Goal: Information Seeking & Learning: Compare options

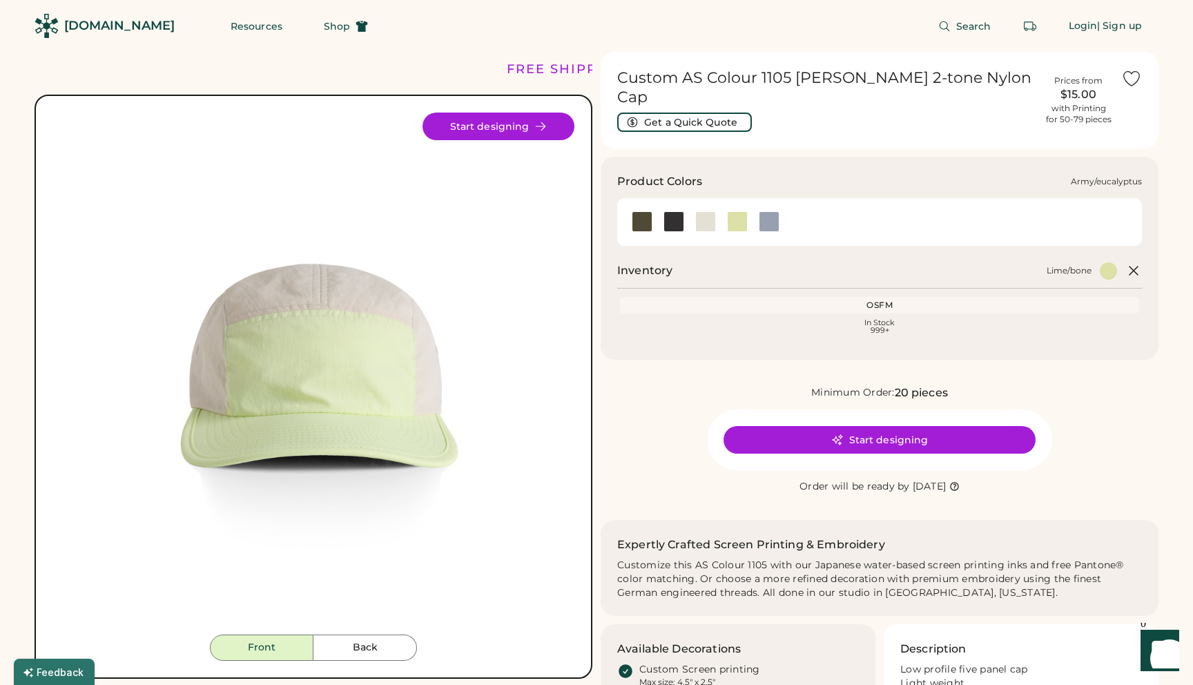
click at [639, 211] on div at bounding box center [642, 221] width 21 height 21
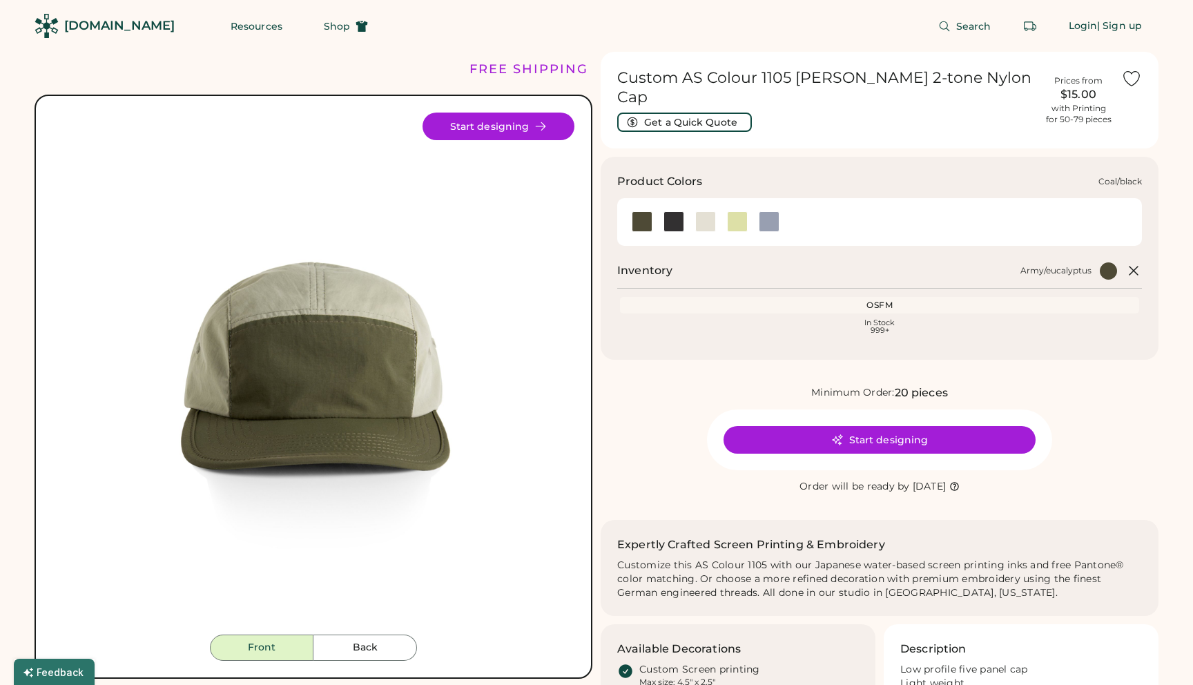
click at [670, 213] on div at bounding box center [674, 221] width 21 height 21
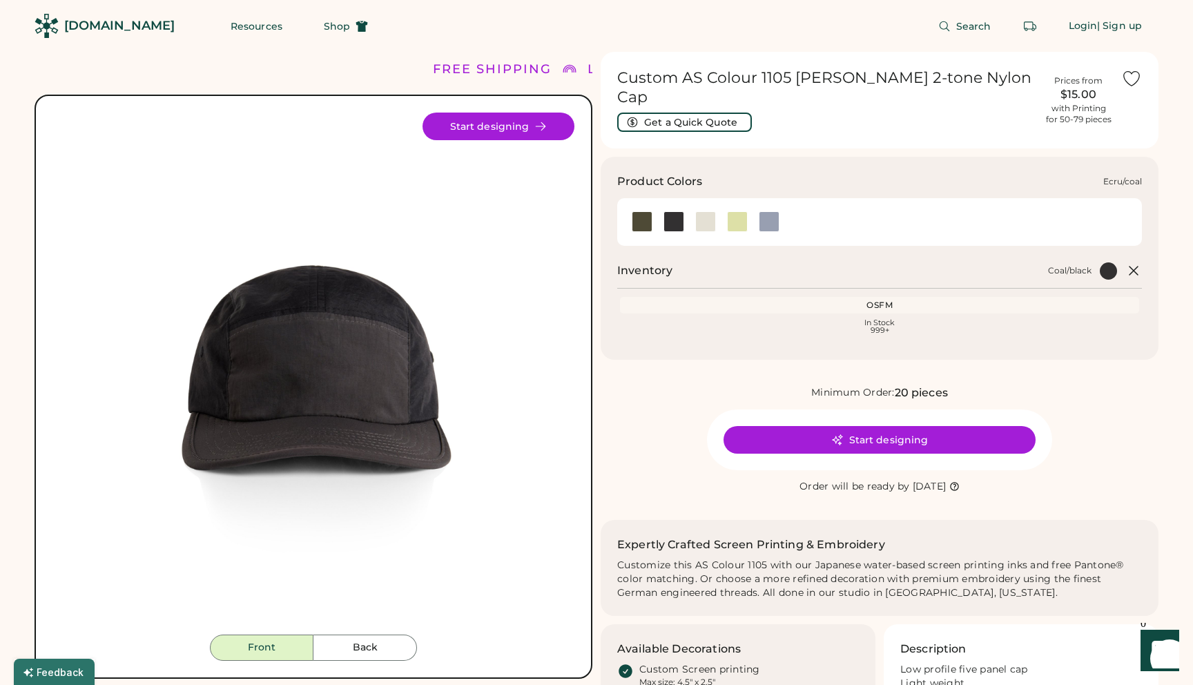
click at [702, 212] on div at bounding box center [705, 221] width 21 height 21
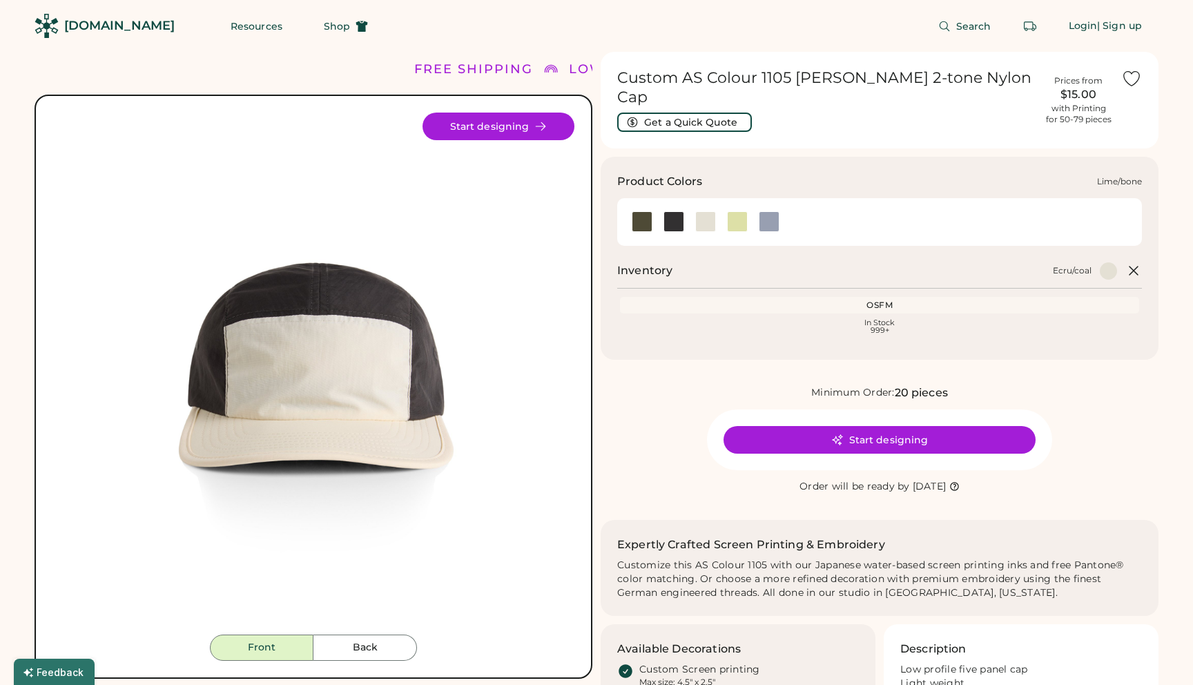
click at [747, 211] on div at bounding box center [737, 221] width 32 height 21
click at [753, 211] on div at bounding box center [769, 221] width 32 height 21
click at [743, 211] on div at bounding box center [737, 221] width 21 height 21
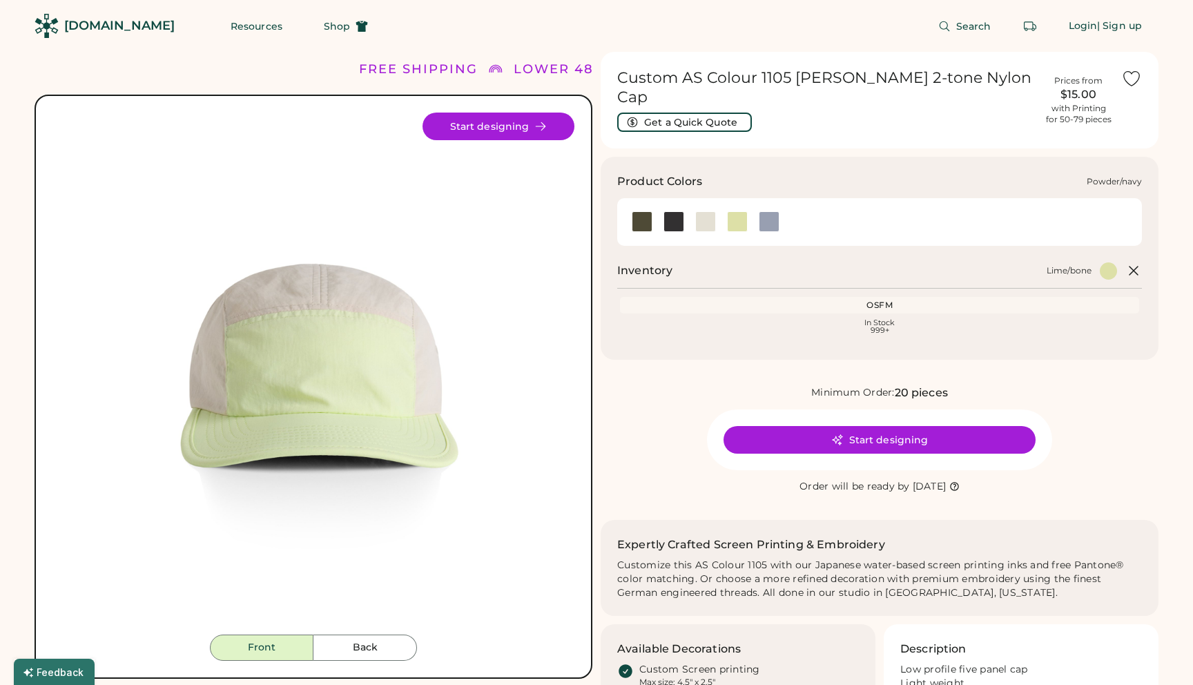
click at [769, 211] on div at bounding box center [769, 221] width 21 height 21
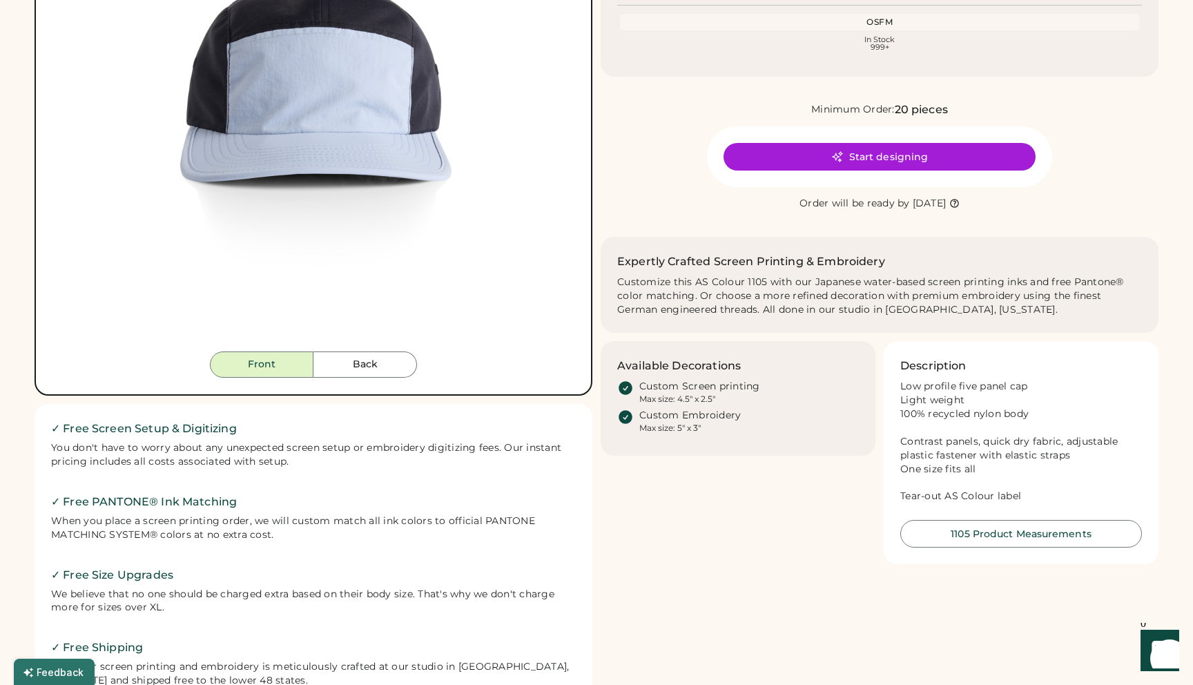
scroll to position [336, 0]
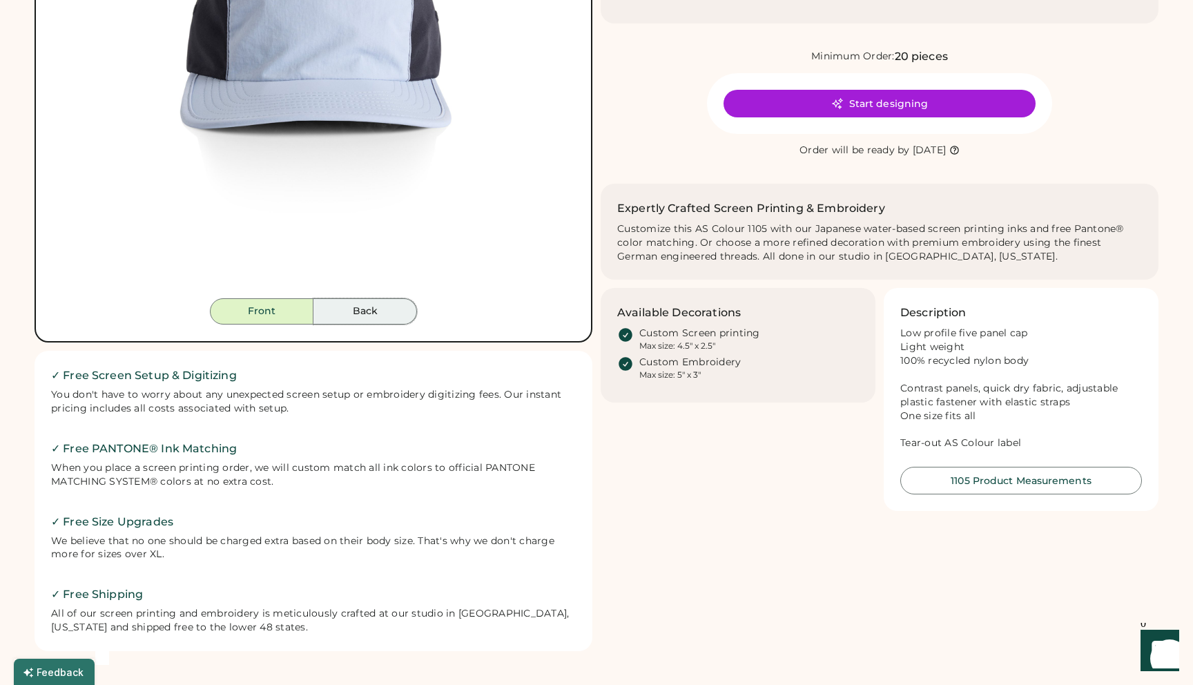
click at [388, 311] on button "Back" at bounding box center [365, 311] width 104 height 26
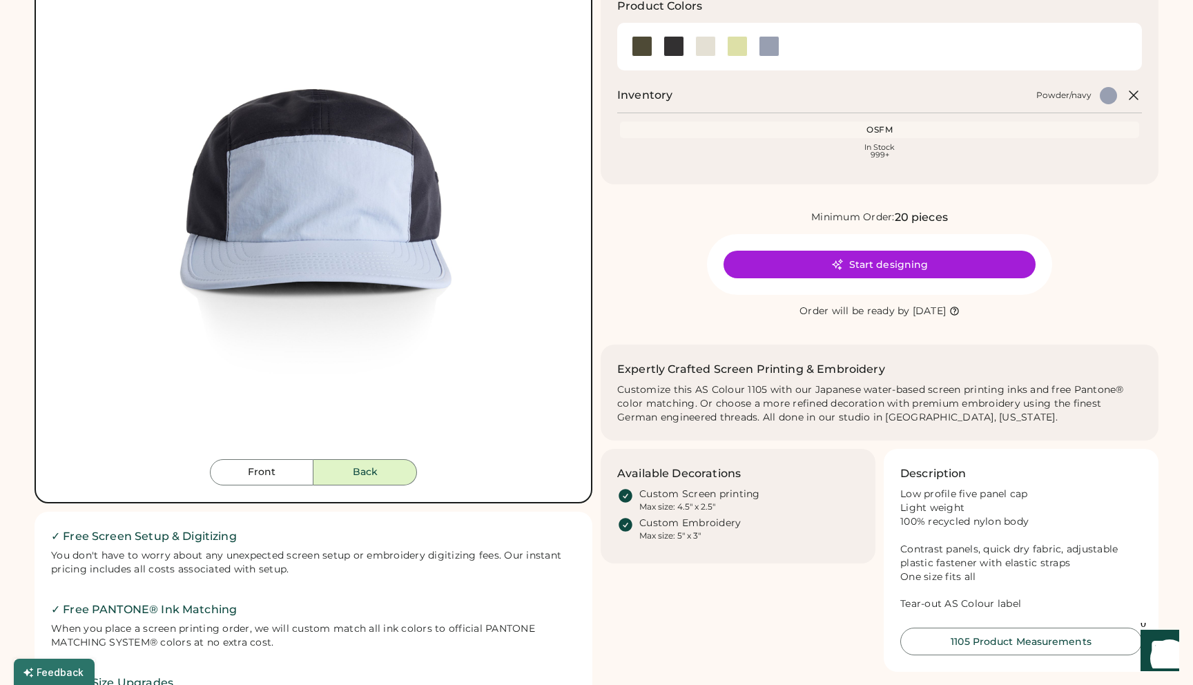
scroll to position [167, 0]
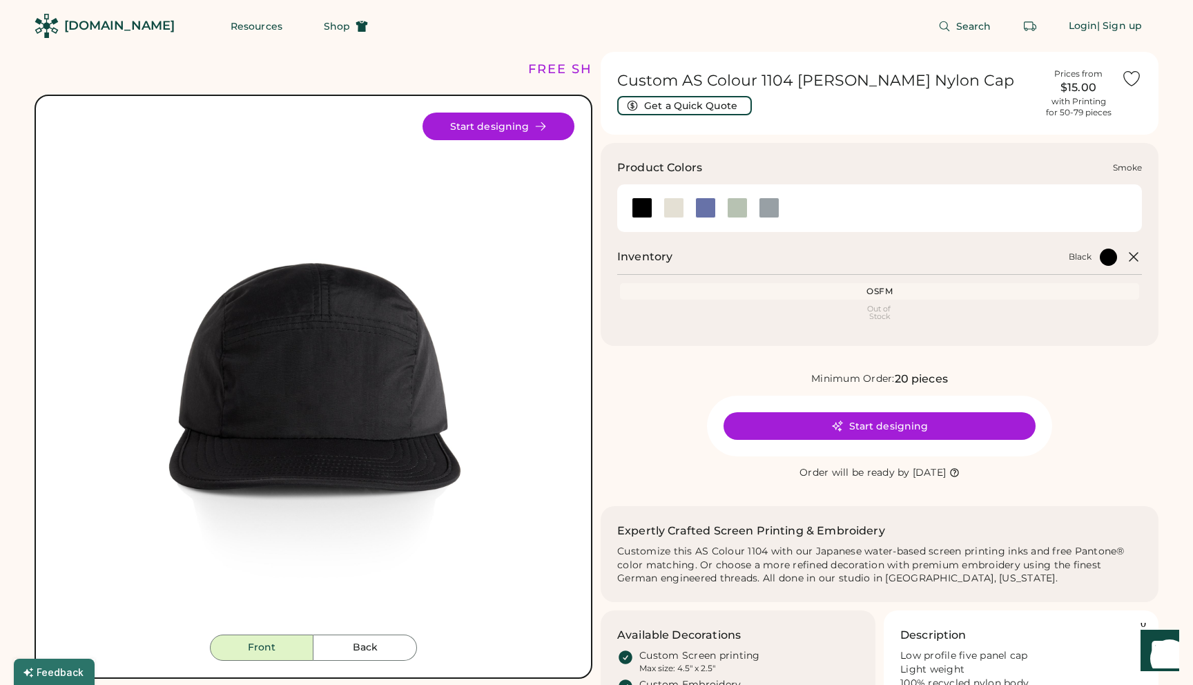
click at [771, 209] on div at bounding box center [769, 207] width 21 height 21
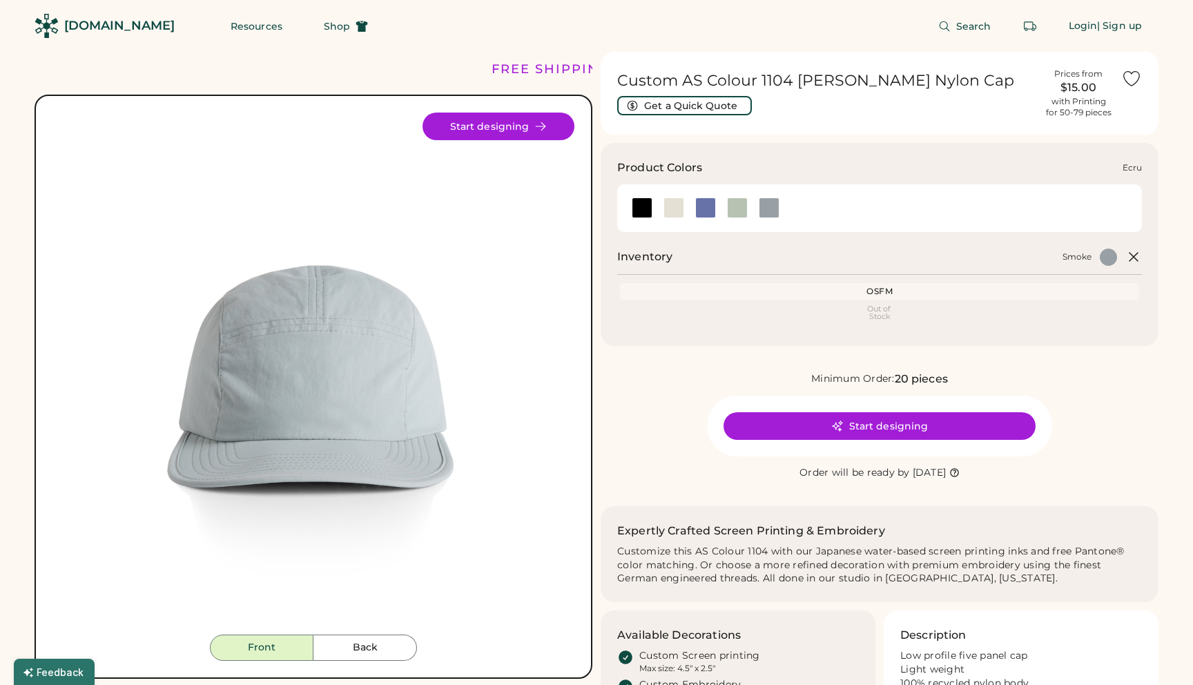
click at [671, 204] on div at bounding box center [674, 207] width 21 height 21
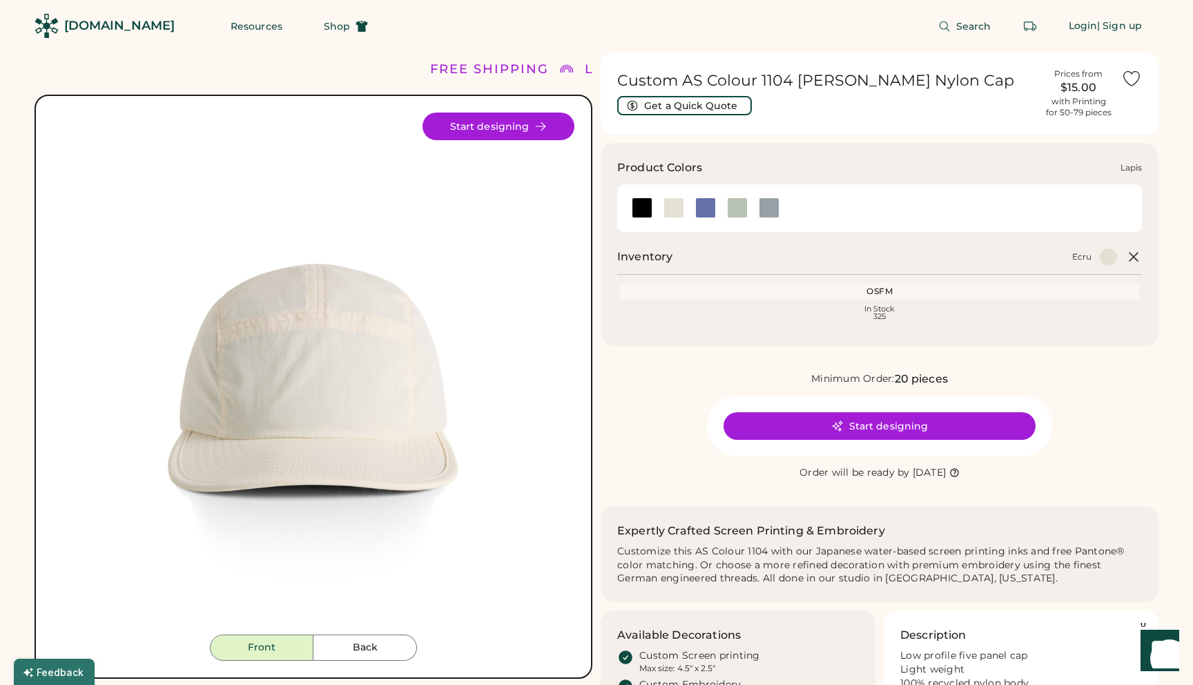
click at [703, 210] on div at bounding box center [705, 207] width 21 height 21
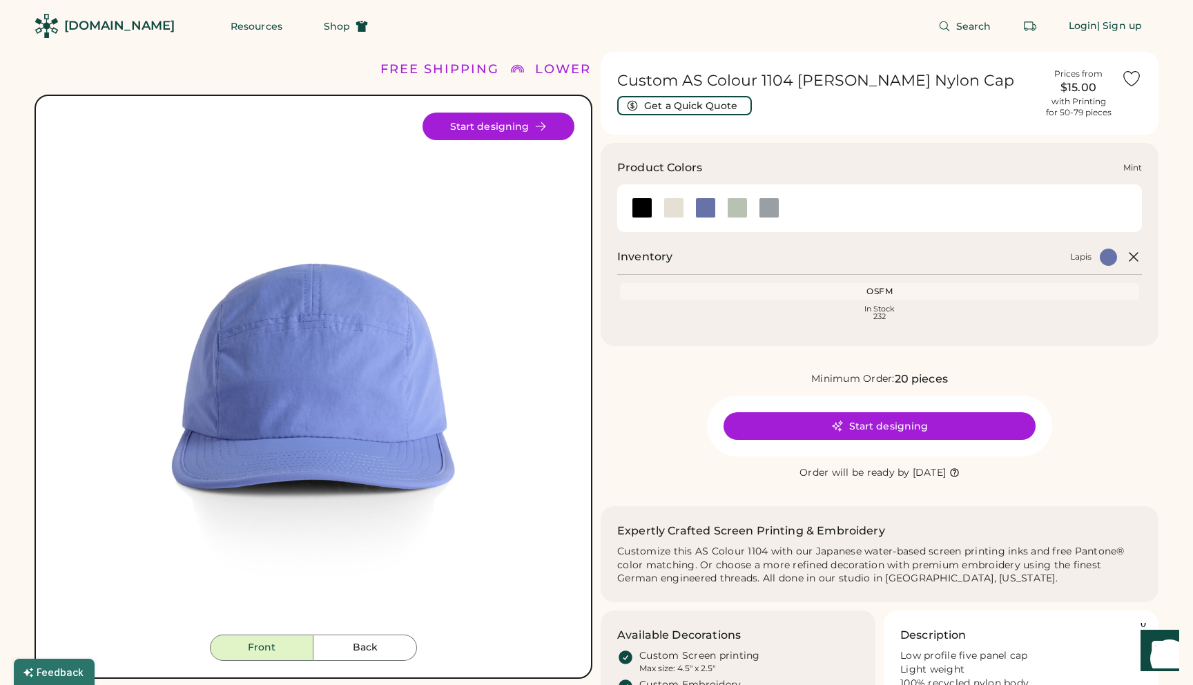
click at [733, 206] on div at bounding box center [737, 207] width 21 height 21
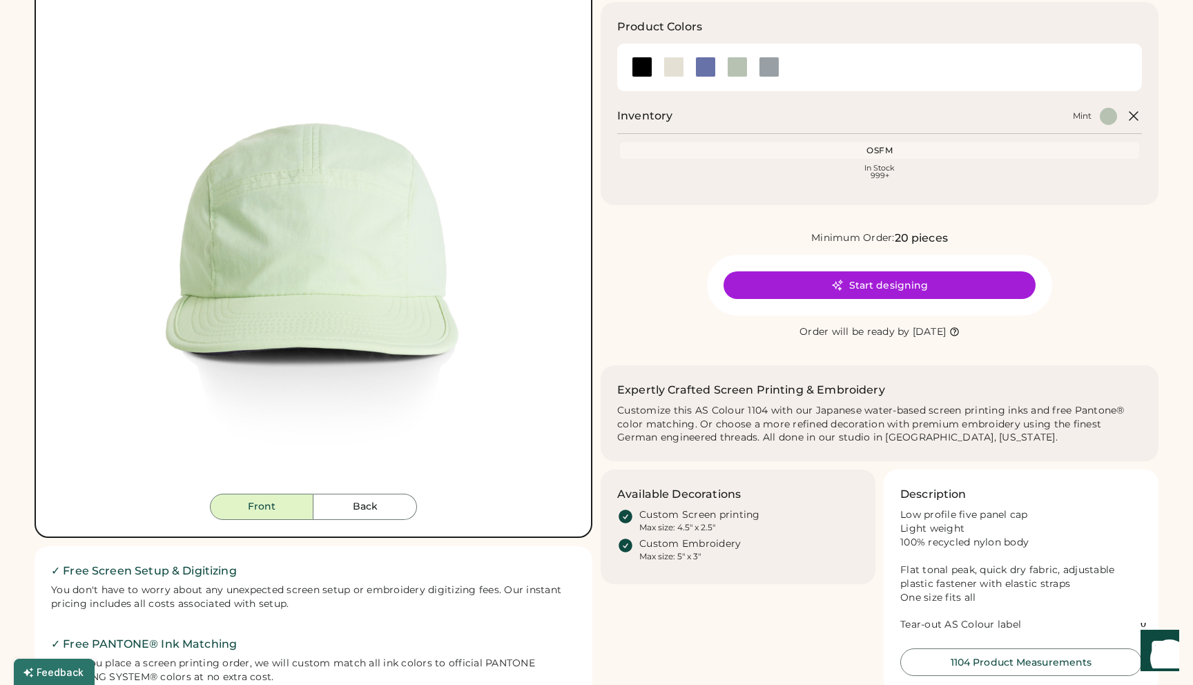
scroll to position [139, 0]
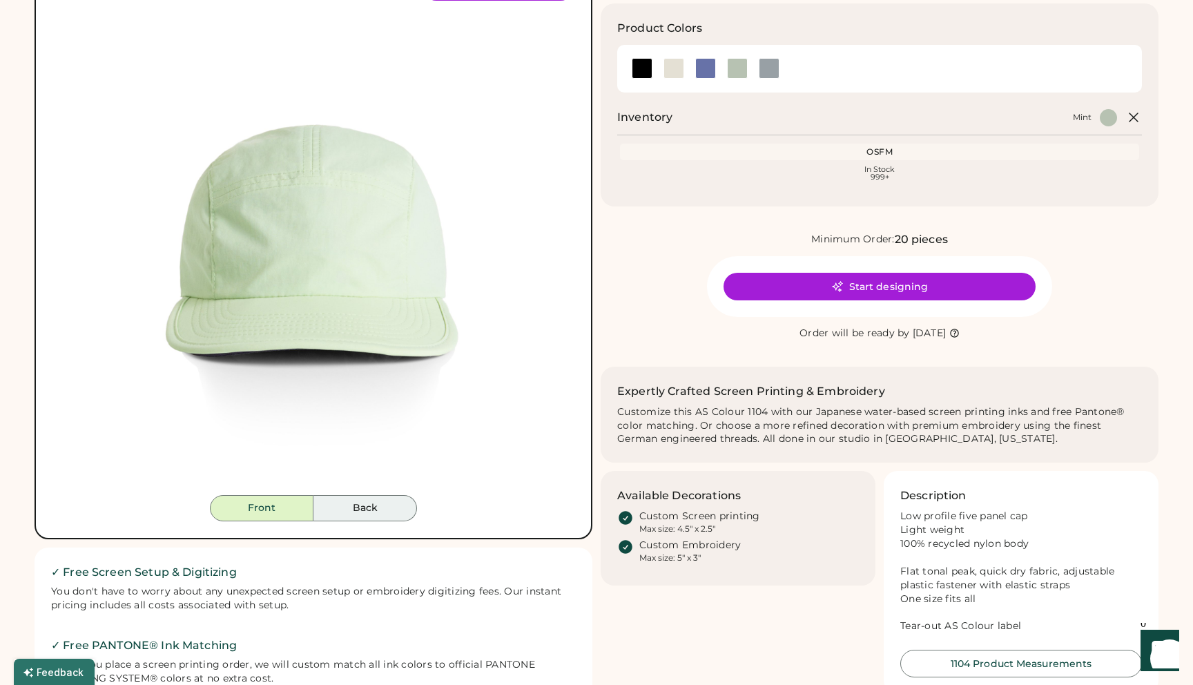
click at [347, 505] on button "Back" at bounding box center [365, 508] width 104 height 26
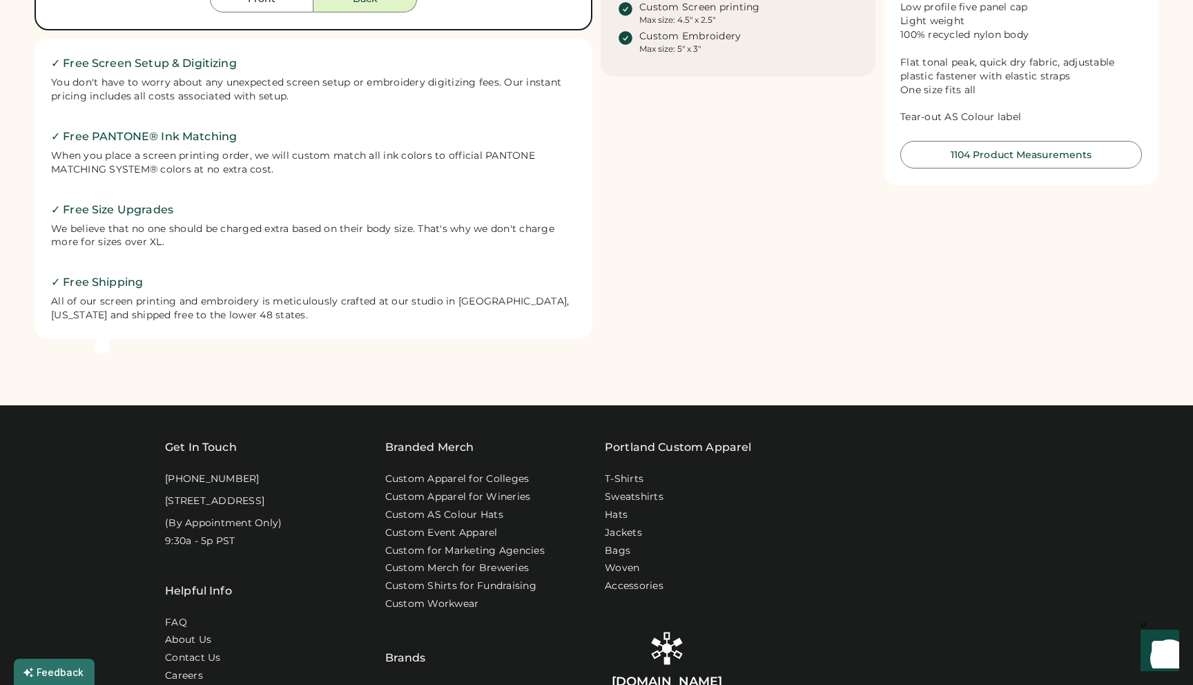
scroll to position [0, 0]
